Goal: Transaction & Acquisition: Purchase product/service

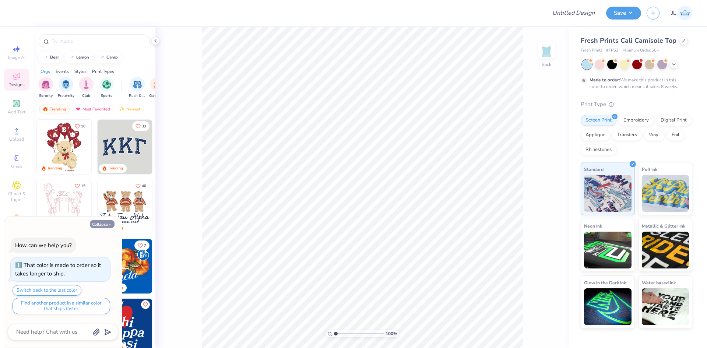
click at [103, 225] on button "Collapse" at bounding box center [102, 224] width 25 height 8
type textarea "x"
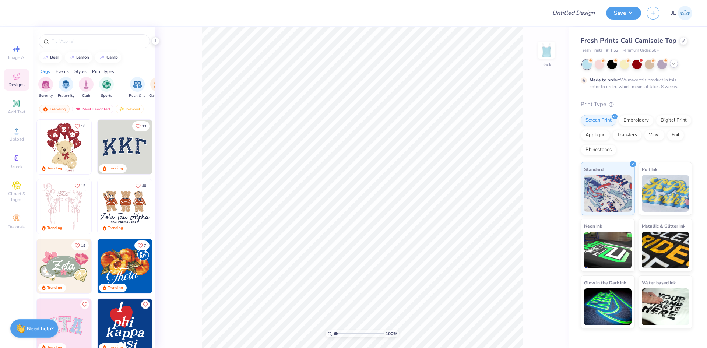
click at [672, 65] on icon at bounding box center [674, 64] width 6 height 6
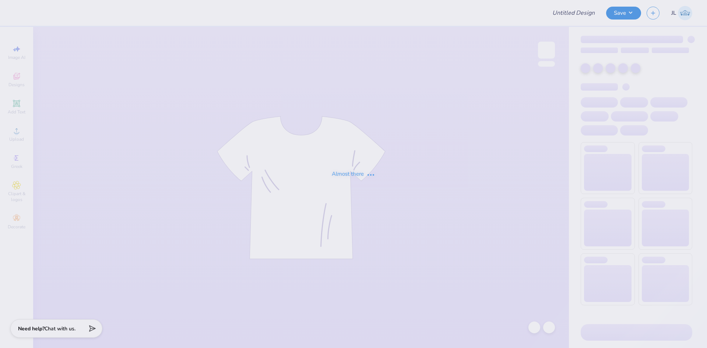
type input "Kappa Psi Crewneck!"
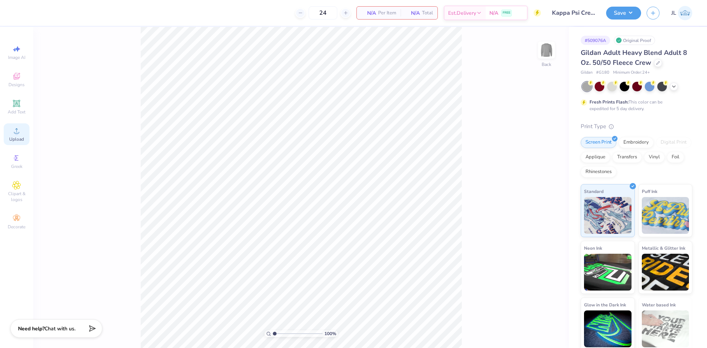
click at [18, 132] on circle at bounding box center [16, 133] width 4 height 4
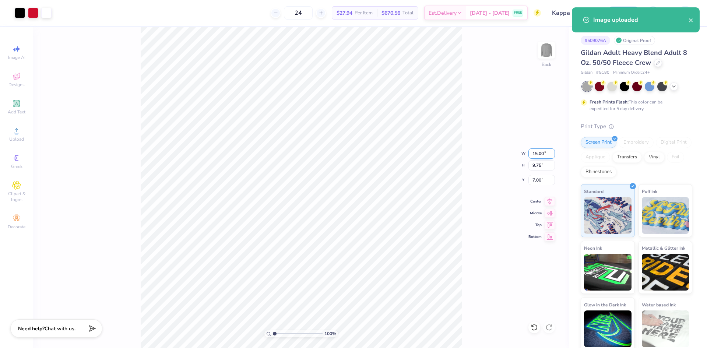
click at [539, 152] on input "15.00" at bounding box center [542, 153] width 27 height 10
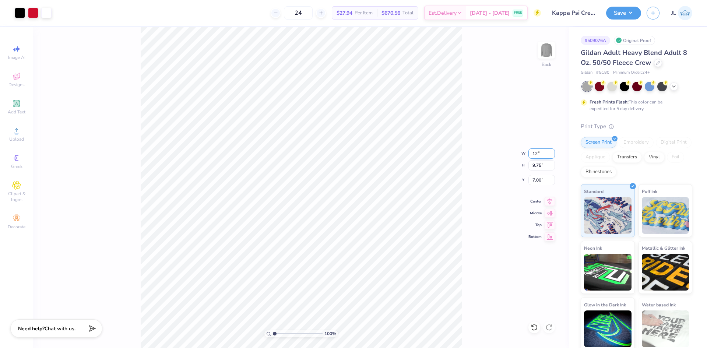
type input "12.00"
type input "7.80"
type input "7.97"
click at [535, 154] on input "12.00" at bounding box center [542, 153] width 27 height 10
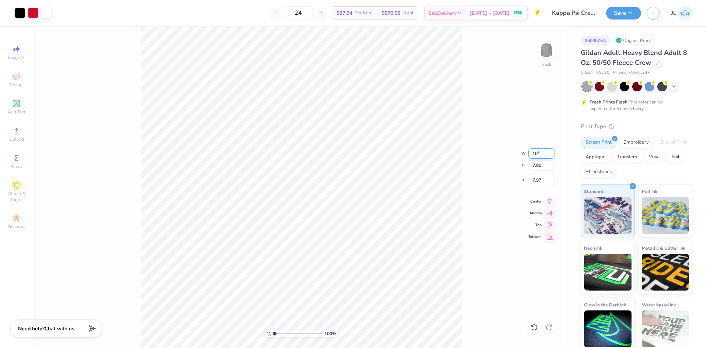
type input "10.00"
type input "6.50"
click at [534, 182] on input "8.62" at bounding box center [542, 180] width 27 height 10
click at [534, 183] on input "8.62" at bounding box center [542, 180] width 27 height 10
type input "3.00"
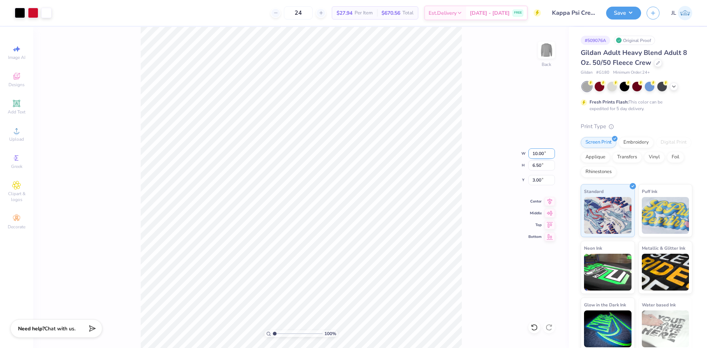
click at [533, 152] on input "10.00" at bounding box center [542, 153] width 27 height 10
type input "8.00"
type input "5.20"
click at [539, 180] on input "3.65" at bounding box center [542, 180] width 27 height 10
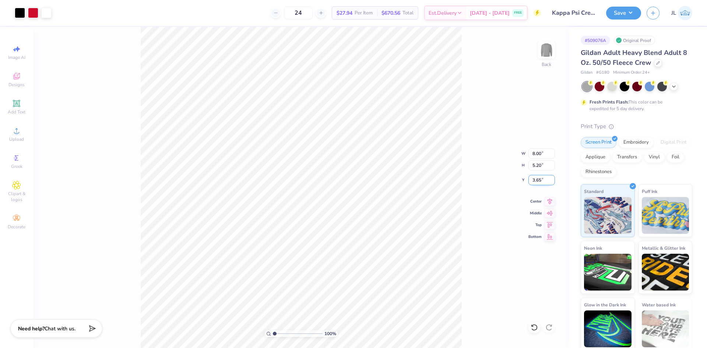
click at [539, 180] on input "3.65" at bounding box center [542, 180] width 27 height 10
type input "3.00"
click at [464, 136] on div "100 % Back W 8.00 8.00 " H 5.20 5.20 " Y 3.00 3.00 " Center Middle Top Bottom" at bounding box center [301, 187] width 536 height 321
click at [249, 11] on div "24 $27.94 Per Item $670.56 Total Est. Delivery Aug 31 - Sep 3 FREE" at bounding box center [299, 13] width 484 height 26
click at [622, 12] on button "Save" at bounding box center [624, 12] width 35 height 13
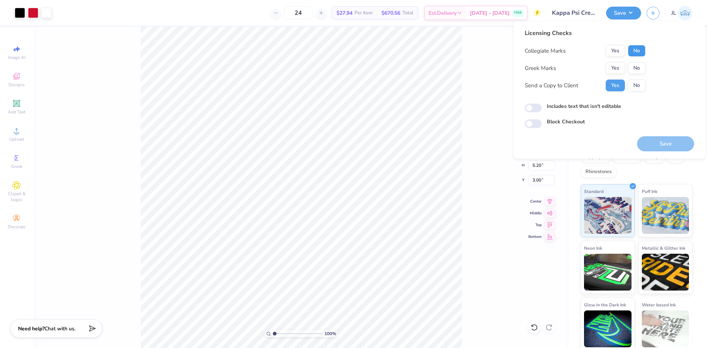
click at [638, 54] on button "No" at bounding box center [637, 51] width 18 height 12
click at [616, 73] on button "Yes" at bounding box center [615, 68] width 19 height 12
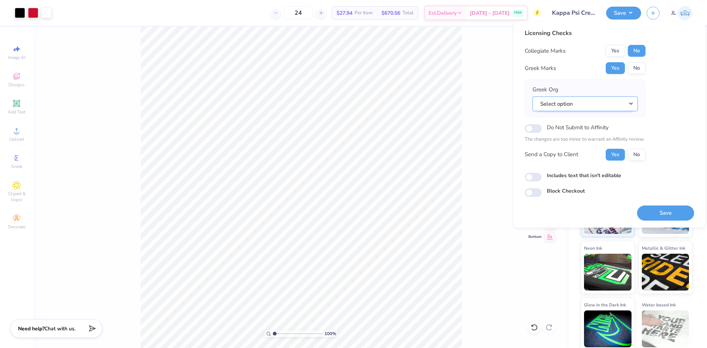
click at [557, 108] on button "Select option" at bounding box center [585, 104] width 105 height 15
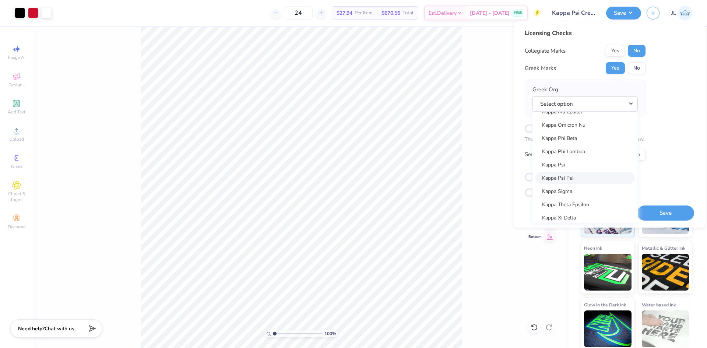
scroll to position [2800, 0]
click at [577, 160] on link "Kappa Psi" at bounding box center [585, 160] width 99 height 12
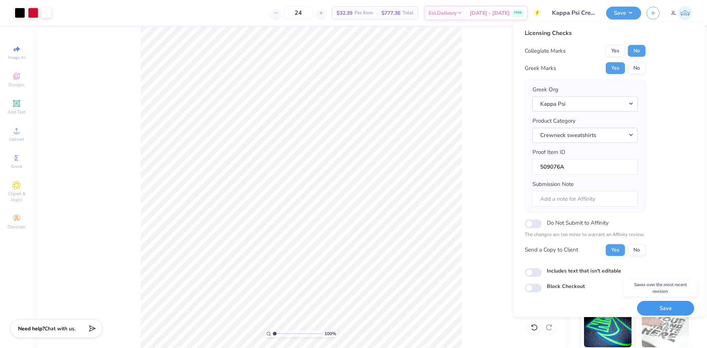
click at [658, 306] on button "Save" at bounding box center [665, 308] width 57 height 15
